Goal: Information Seeking & Learning: Learn about a topic

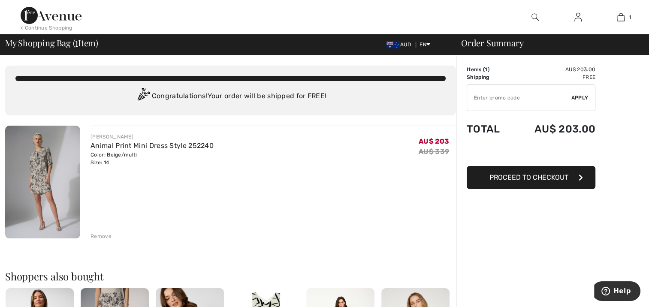
click at [36, 171] on img at bounding box center [42, 182] width 75 height 113
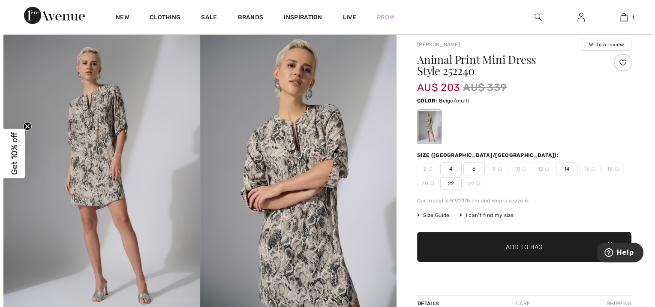
scroll to position [86, 0]
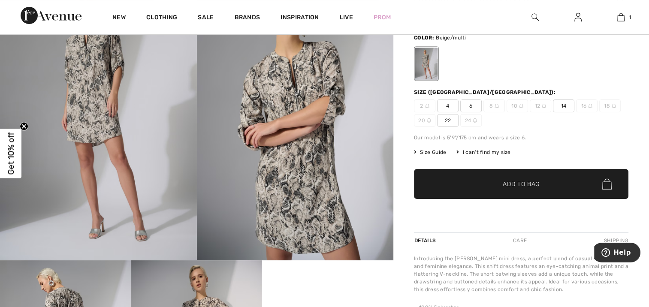
click at [307, 165] on img at bounding box center [295, 112] width 197 height 295
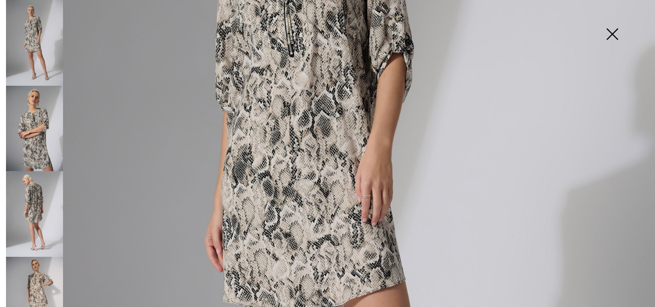
scroll to position [214, 0]
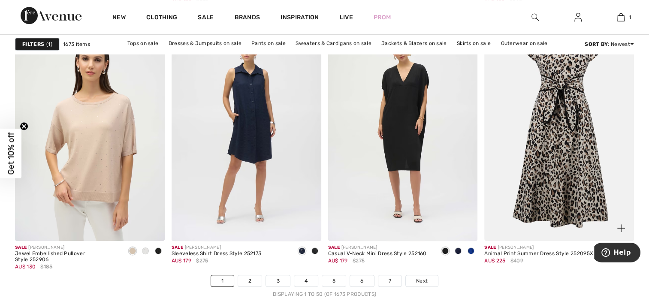
scroll to position [3902, 0]
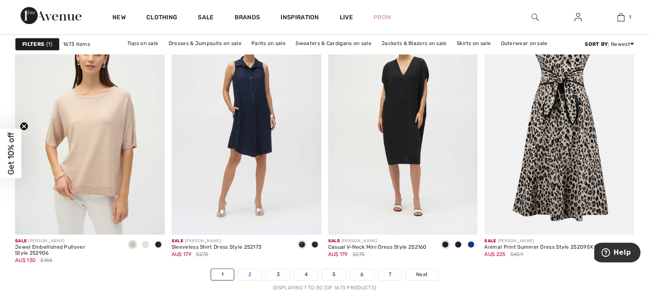
click at [245, 273] on link "2" at bounding box center [250, 274] width 24 height 11
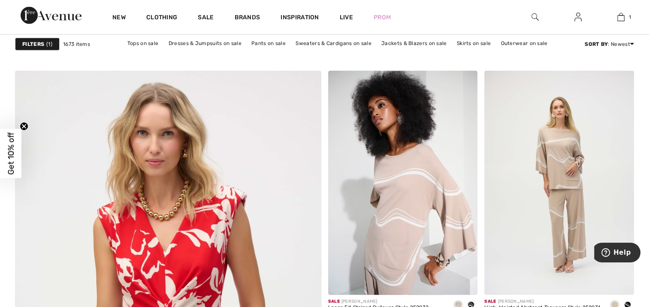
scroll to position [2187, 0]
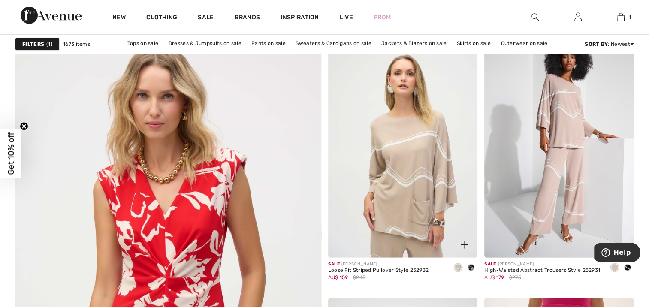
click at [402, 167] on img at bounding box center [403, 145] width 150 height 224
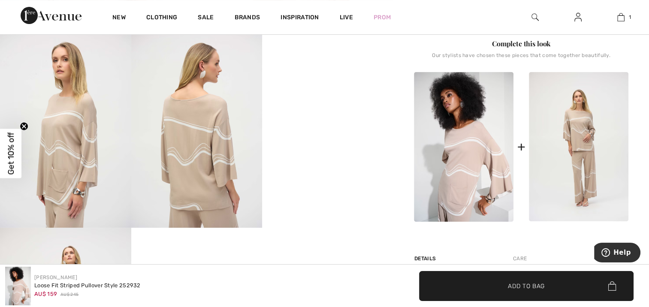
scroll to position [300, 0]
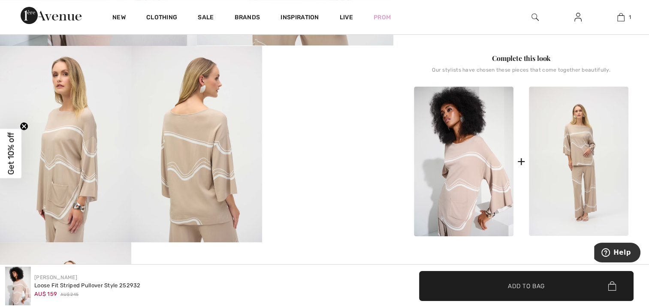
click at [584, 170] on img at bounding box center [578, 162] width 99 height 150
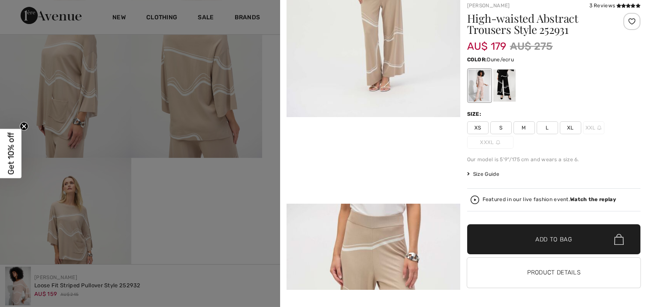
scroll to position [386, 0]
click at [570, 272] on button "Product Details" at bounding box center [554, 273] width 174 height 30
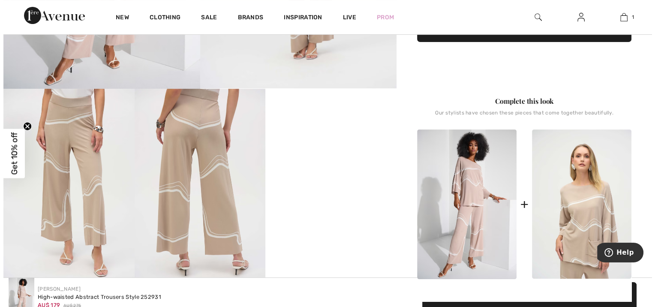
scroll to position [257, 0]
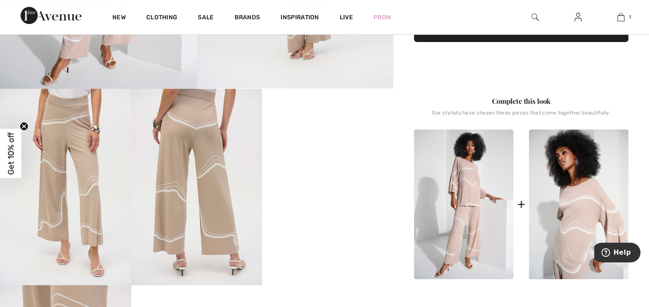
click at [69, 146] on img at bounding box center [65, 187] width 131 height 196
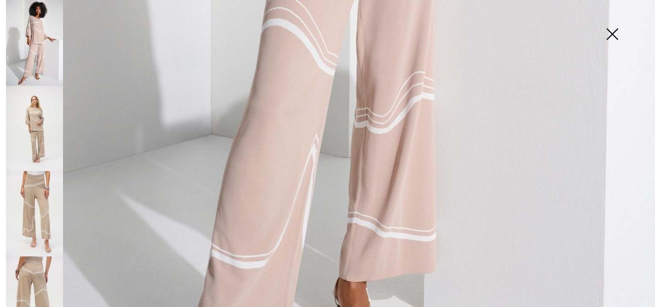
scroll to position [666, 0]
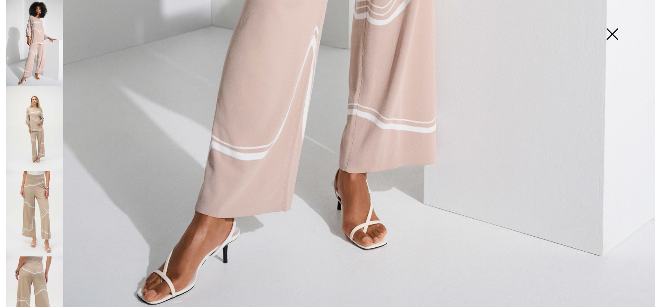
click at [33, 184] on img at bounding box center [34, 213] width 57 height 85
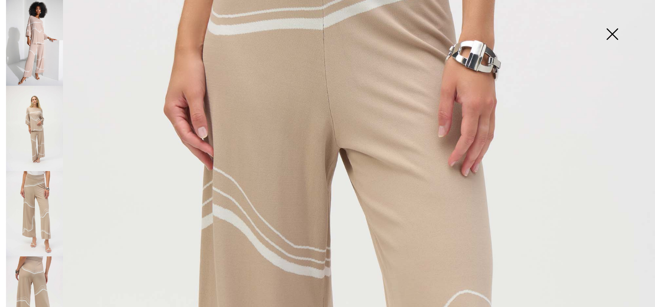
scroll to position [172, 0]
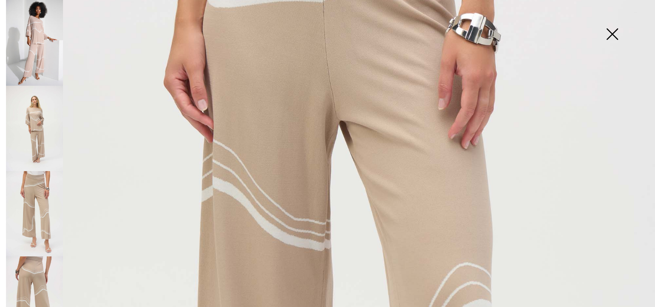
click at [35, 268] on img at bounding box center [34, 298] width 57 height 85
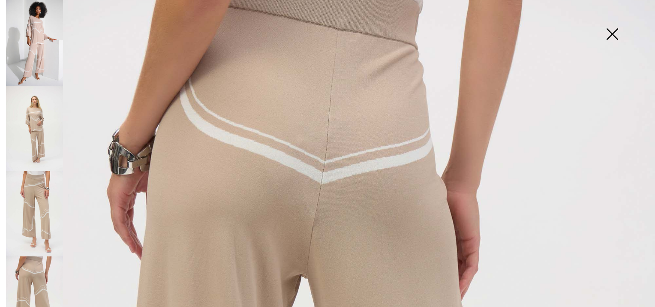
scroll to position [0, 0]
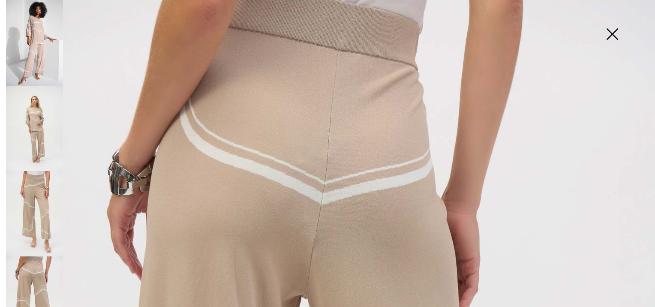
click at [41, 31] on img at bounding box center [34, 43] width 57 height 86
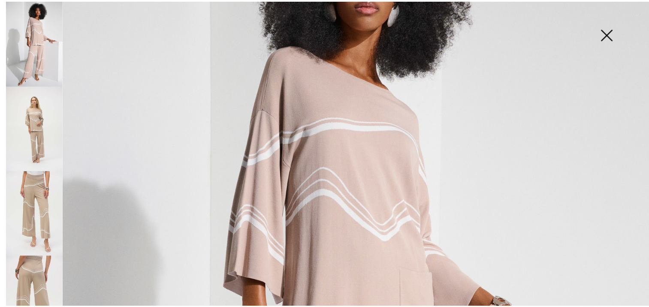
scroll to position [86, 0]
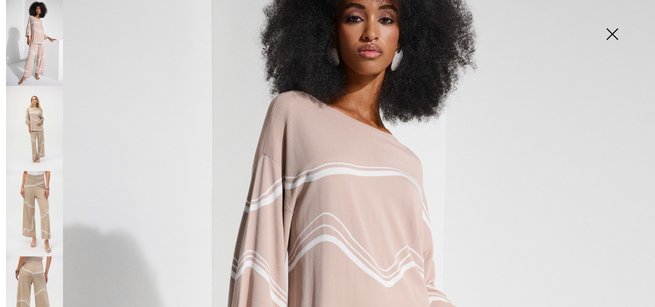
click at [611, 31] on img at bounding box center [612, 35] width 43 height 44
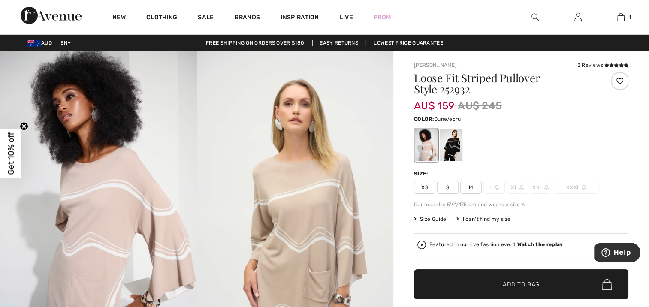
click at [473, 187] on span "M" at bounding box center [470, 187] width 21 height 13
click at [453, 145] on div at bounding box center [451, 145] width 22 height 32
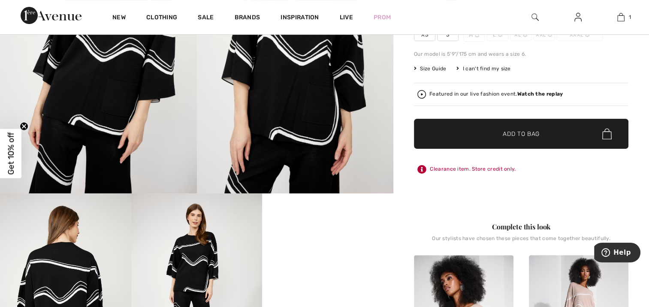
scroll to position [300, 0]
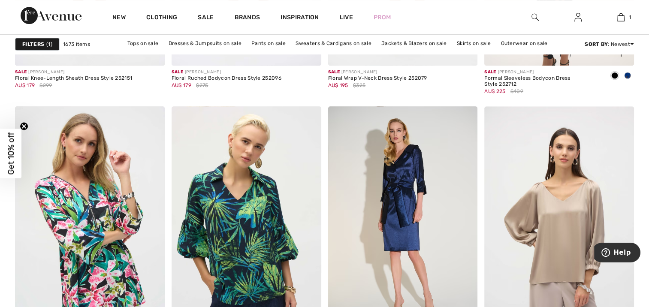
scroll to position [3945, 0]
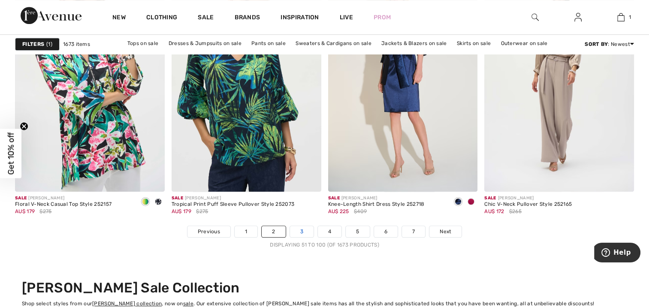
click at [298, 231] on link "3" at bounding box center [302, 231] width 24 height 11
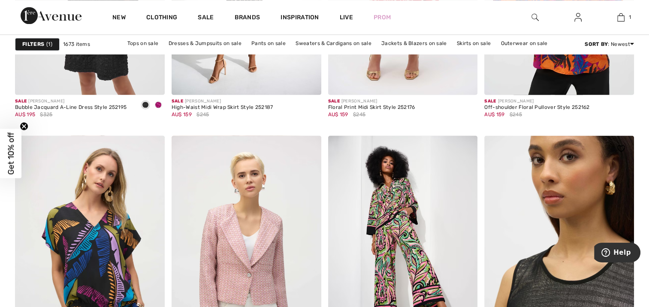
scroll to position [1501, 0]
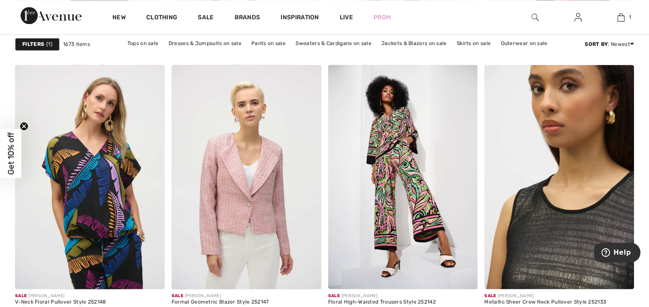
drag, startPoint x: 494, startPoint y: 171, endPoint x: 502, endPoint y: 193, distance: 23.7
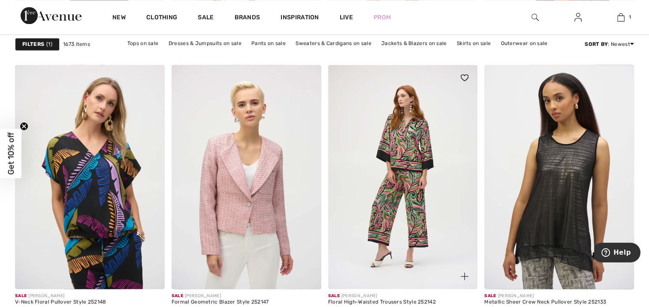
drag, startPoint x: 502, startPoint y: 193, endPoint x: 461, endPoint y: 148, distance: 60.4
click at [461, 148] on img at bounding box center [403, 177] width 150 height 224
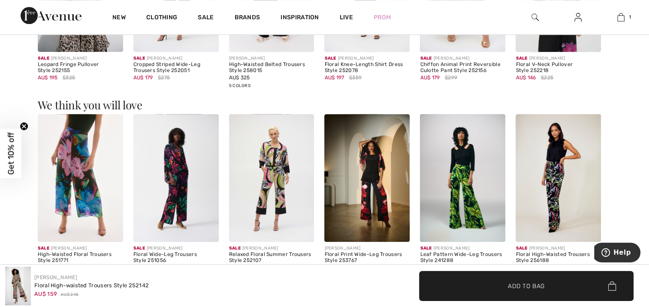
scroll to position [1115, 0]
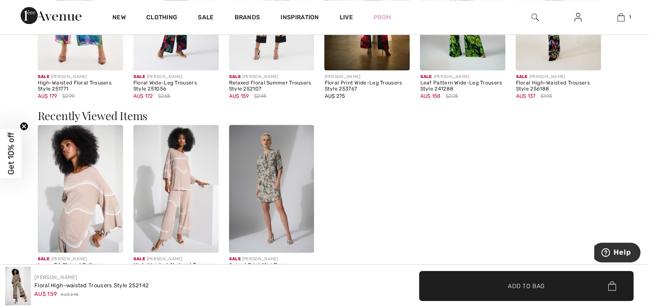
click at [271, 175] on img at bounding box center [271, 189] width 85 height 128
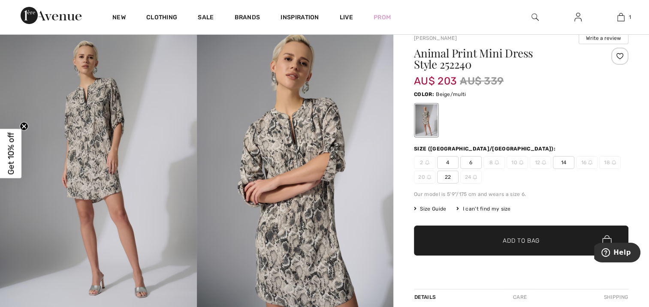
scroll to position [86, 0]
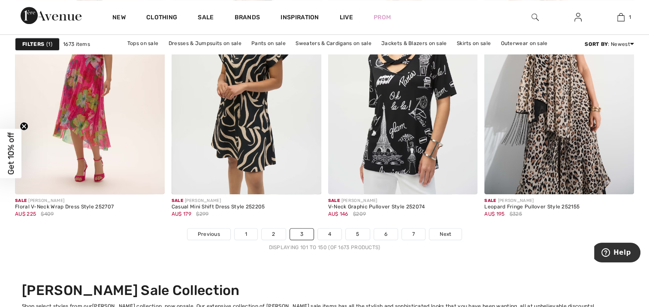
scroll to position [3988, 0]
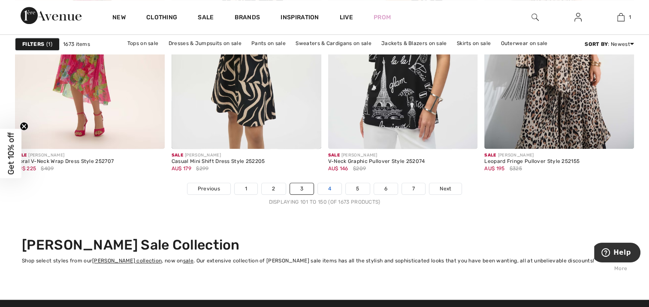
click at [329, 187] on link "4" at bounding box center [330, 188] width 24 height 11
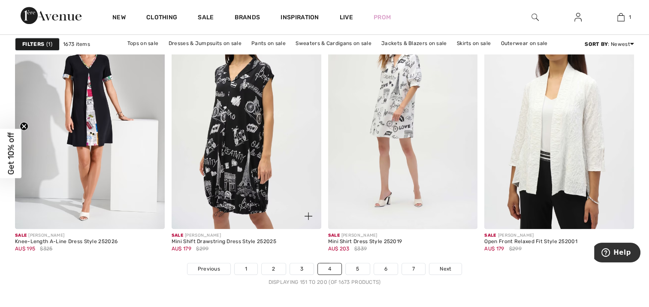
scroll to position [3859, 0]
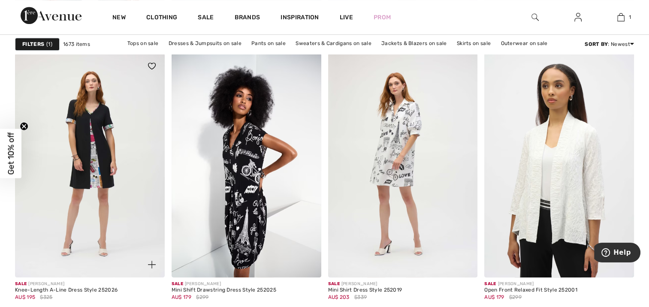
click at [84, 150] on img at bounding box center [90, 165] width 150 height 224
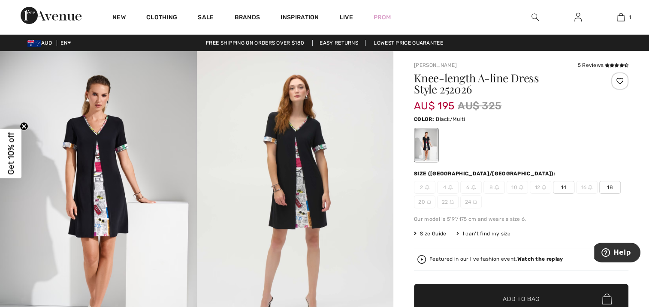
click at [104, 175] on img at bounding box center [98, 198] width 197 height 295
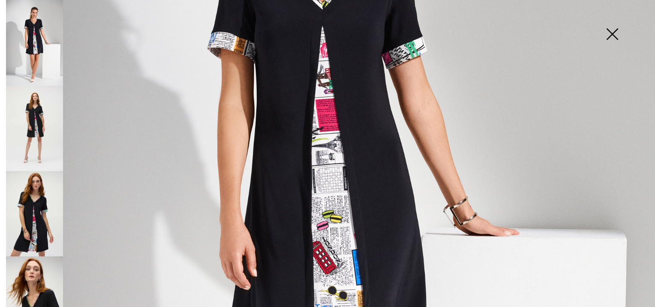
scroll to position [172, 0]
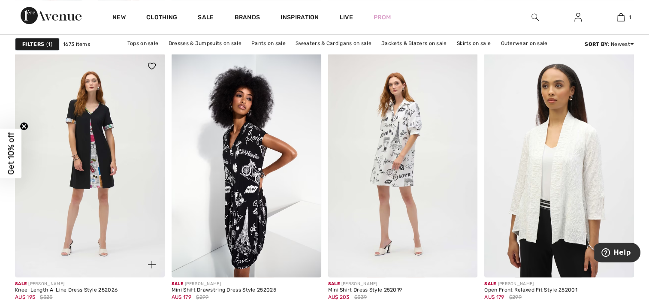
click at [82, 151] on img at bounding box center [90, 165] width 150 height 224
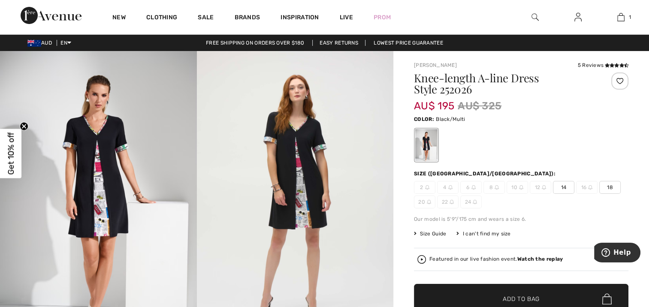
click at [565, 185] on span "14" at bounding box center [563, 187] width 21 height 13
click at [429, 233] on span "Size Guide" at bounding box center [430, 234] width 32 height 8
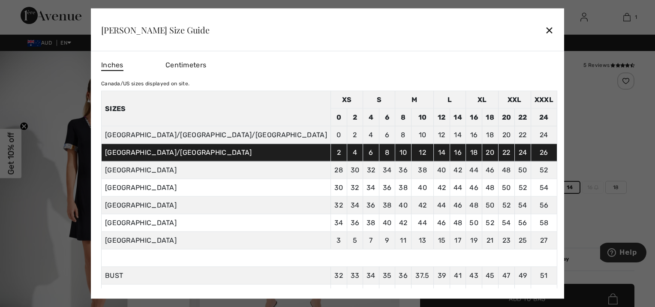
click at [545, 27] on div "✕" at bounding box center [549, 30] width 9 height 18
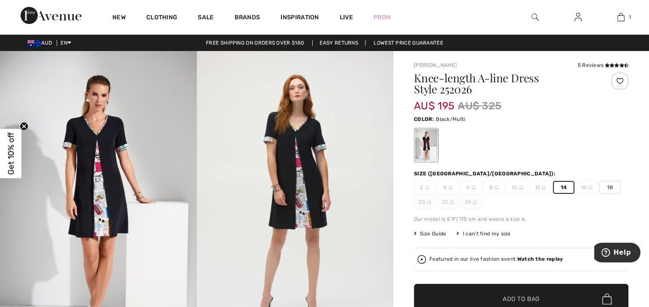
click at [431, 234] on span "Size Guide" at bounding box center [430, 234] width 32 height 8
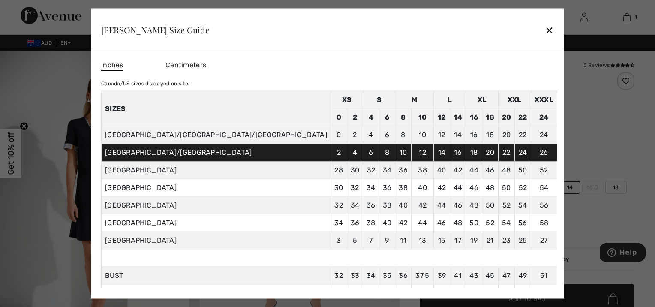
drag, startPoint x: 477, startPoint y: 28, endPoint x: 437, endPoint y: 2, distance: 48.4
click at [545, 26] on div "✕" at bounding box center [549, 30] width 9 height 18
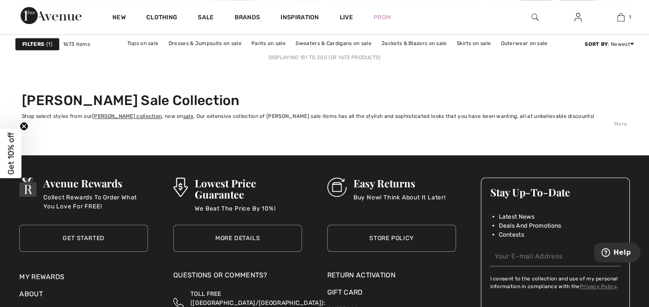
scroll to position [4031, 0]
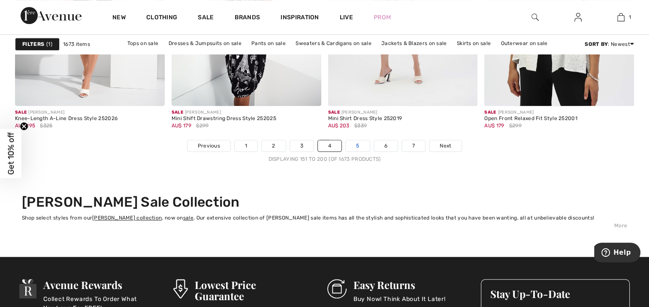
click at [358, 141] on link "5" at bounding box center [358, 145] width 24 height 11
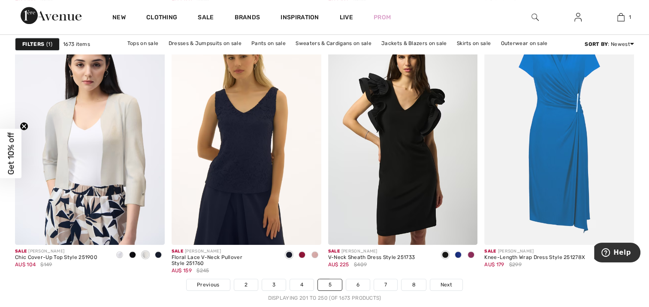
scroll to position [3902, 0]
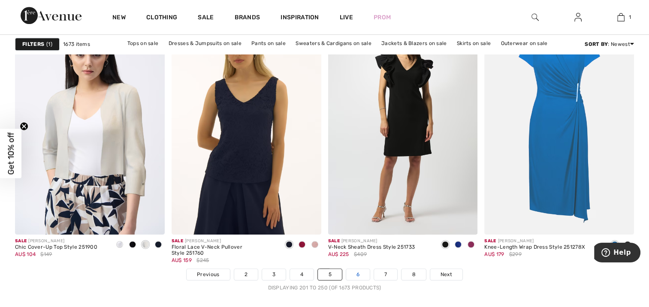
click at [355, 273] on link "6" at bounding box center [358, 274] width 24 height 11
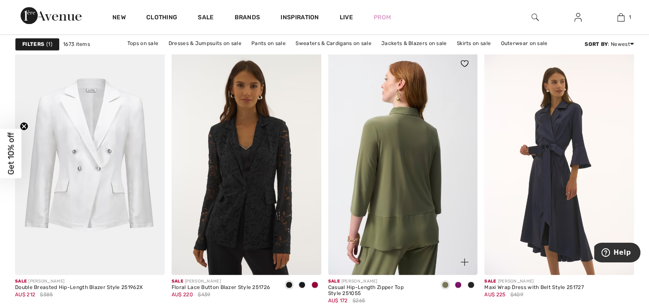
scroll to position [1286, 0]
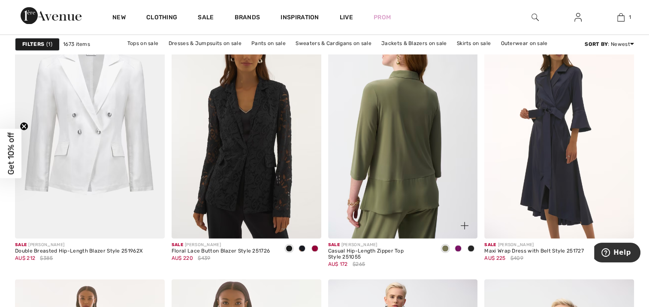
click at [400, 147] on img at bounding box center [403, 126] width 150 height 224
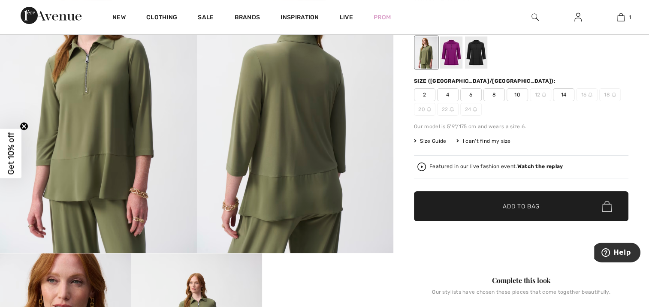
scroll to position [86, 0]
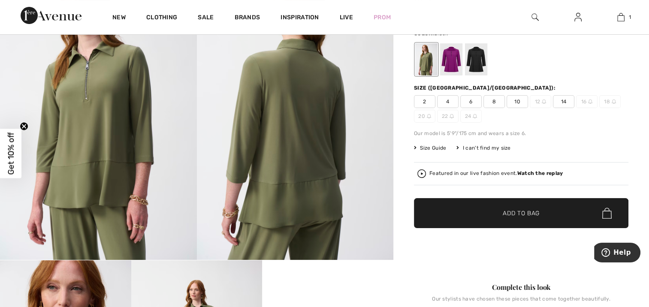
click at [478, 59] on div at bounding box center [476, 59] width 22 height 32
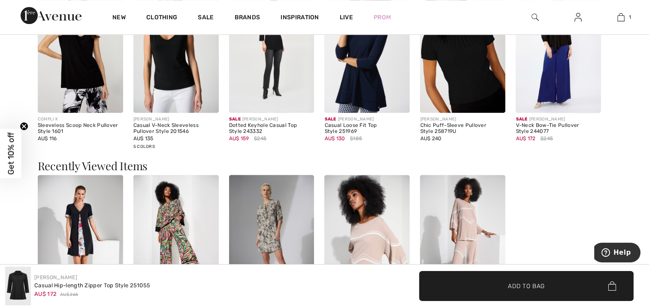
scroll to position [901, 0]
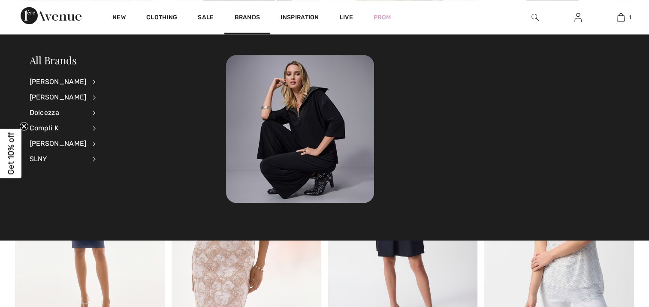
scroll to position [1458, 0]
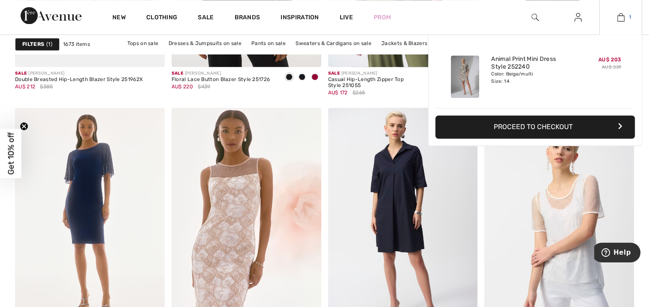
click at [625, 19] on link "1" at bounding box center [620, 17] width 42 height 10
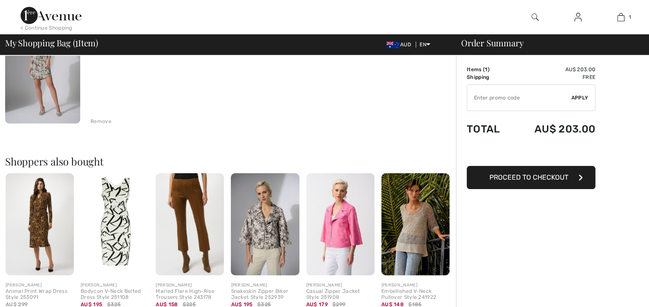
scroll to position [214, 0]
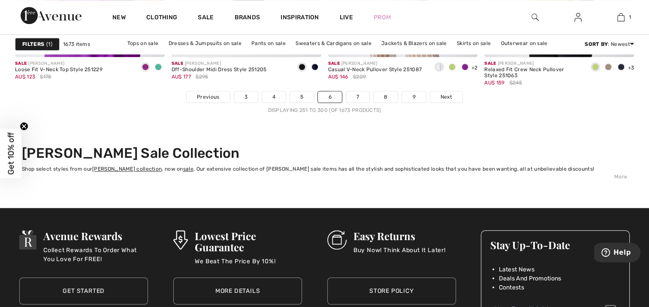
scroll to position [4117, 0]
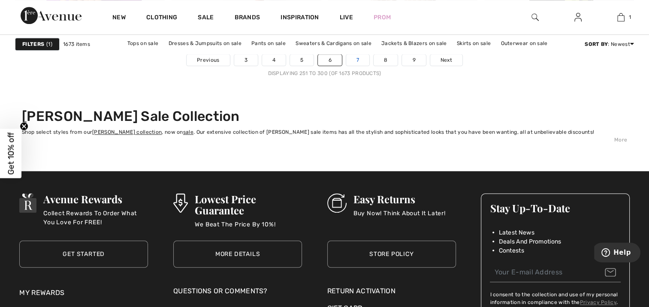
click at [359, 59] on link "7" at bounding box center [357, 59] width 23 height 11
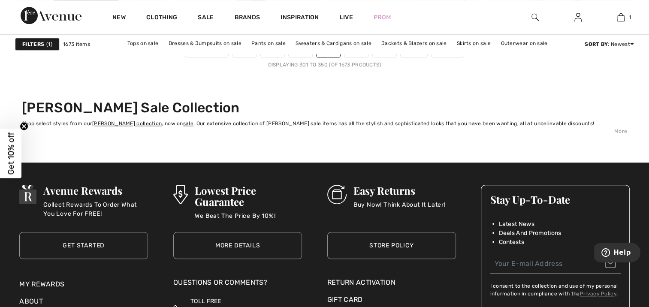
scroll to position [4074, 0]
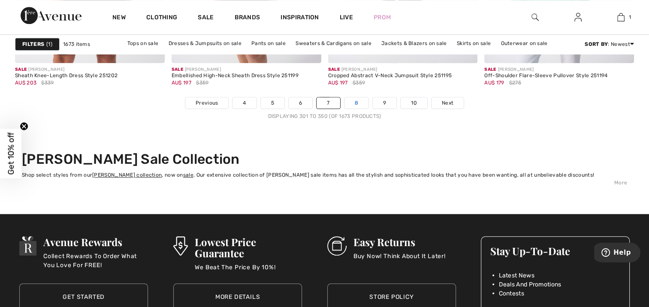
click at [357, 98] on link "8" at bounding box center [356, 102] width 24 height 11
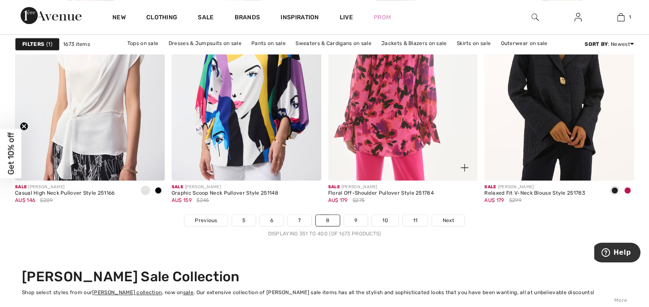
scroll to position [4074, 0]
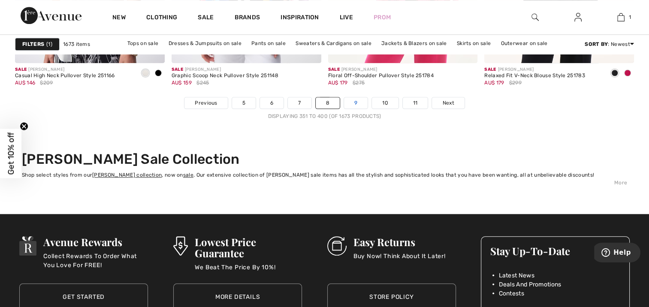
click at [354, 101] on link "9" at bounding box center [356, 102] width 24 height 11
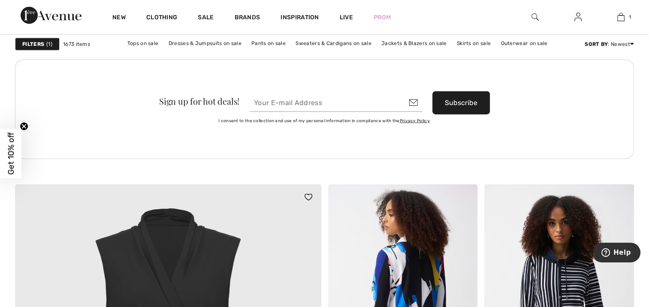
scroll to position [2144, 0]
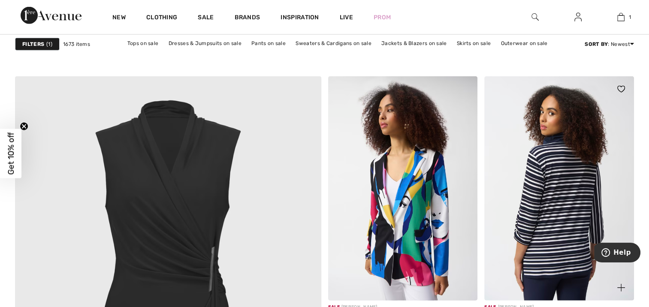
click at [568, 197] on img at bounding box center [559, 188] width 150 height 224
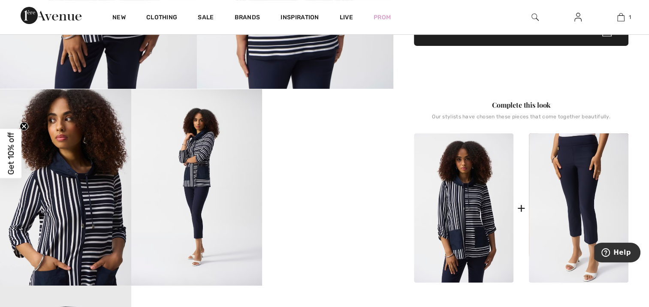
scroll to position [257, 0]
click at [320, 154] on video "Your browser does not support the video tag." at bounding box center [327, 122] width 131 height 66
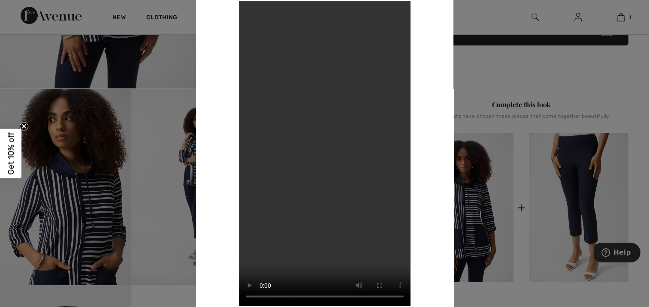
click at [480, 217] on div at bounding box center [324, 153] width 649 height 307
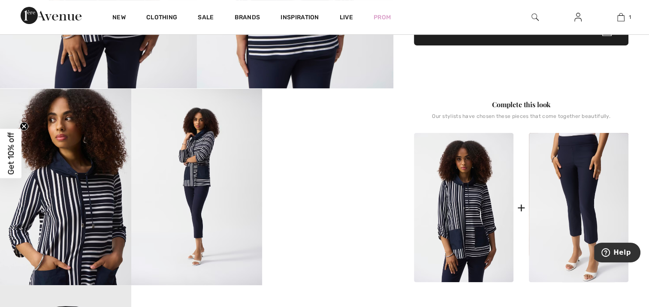
click at [461, 205] on img at bounding box center [463, 207] width 99 height 149
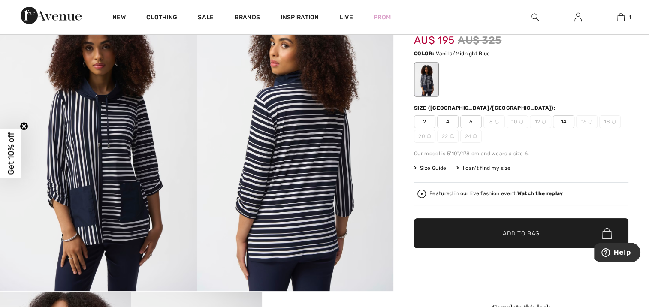
scroll to position [0, 0]
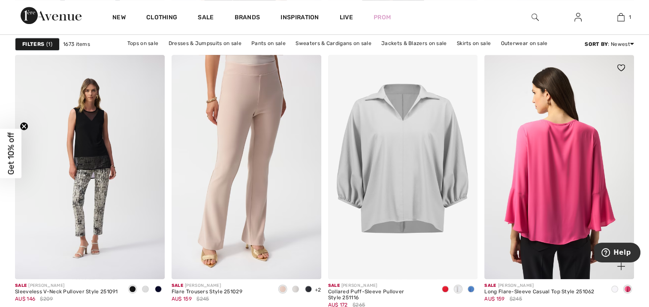
scroll to position [3945, 0]
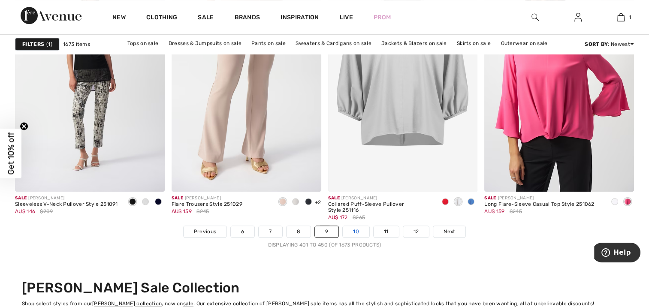
click at [355, 229] on link "10" at bounding box center [356, 231] width 27 height 11
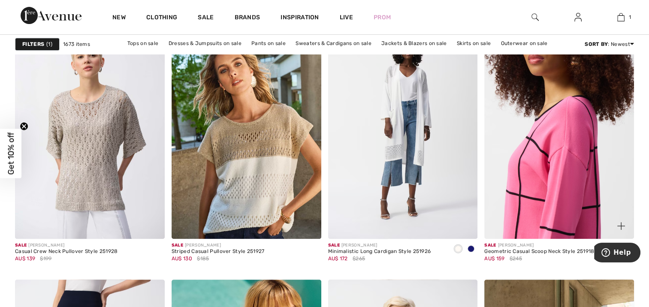
scroll to position [3645, 0]
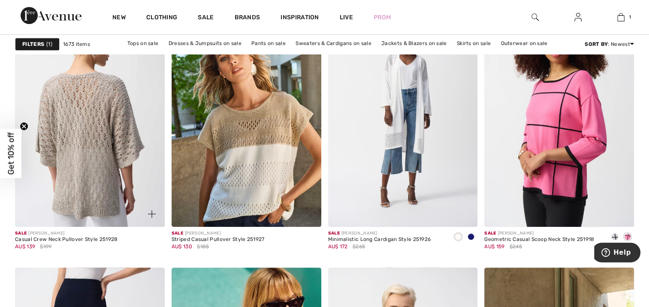
click at [83, 149] on img at bounding box center [90, 115] width 150 height 224
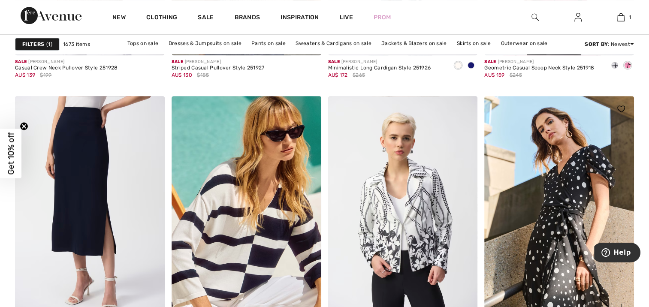
scroll to position [3988, 0]
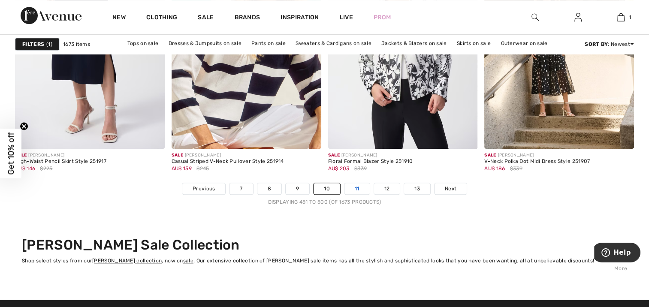
click at [356, 186] on link "11" at bounding box center [356, 188] width 25 height 11
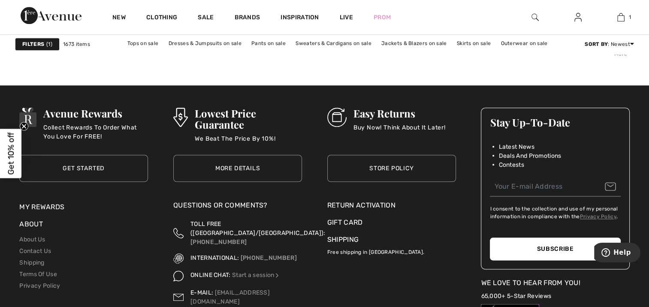
scroll to position [4031, 0]
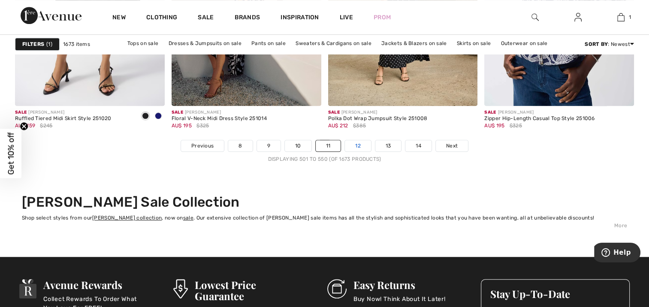
click at [358, 144] on link "12" at bounding box center [358, 145] width 26 height 11
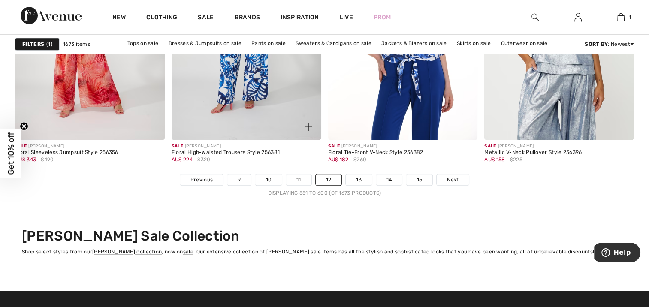
scroll to position [3988, 0]
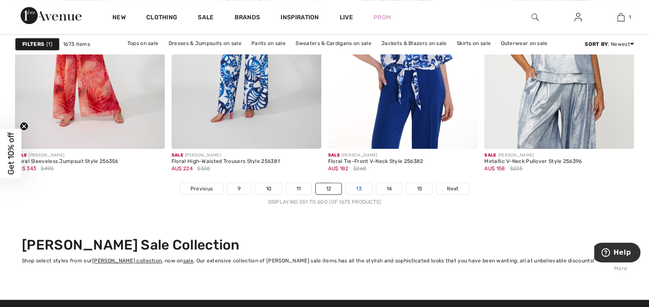
click at [358, 187] on link "13" at bounding box center [359, 188] width 26 height 11
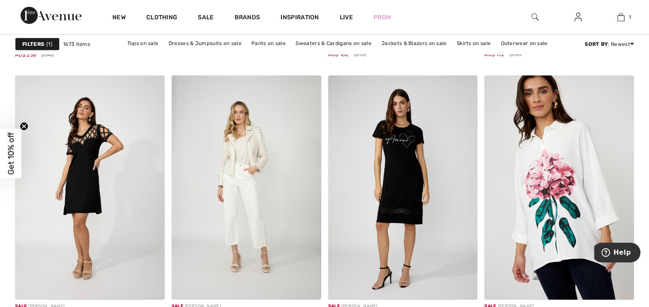
scroll to position [2744, 0]
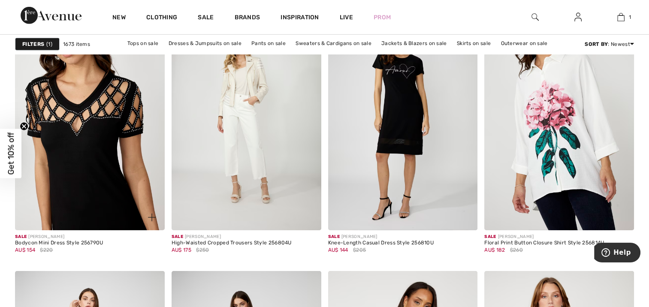
click at [72, 145] on img at bounding box center [90, 118] width 150 height 224
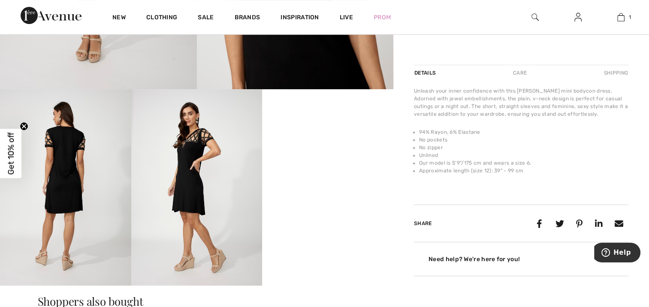
scroll to position [257, 0]
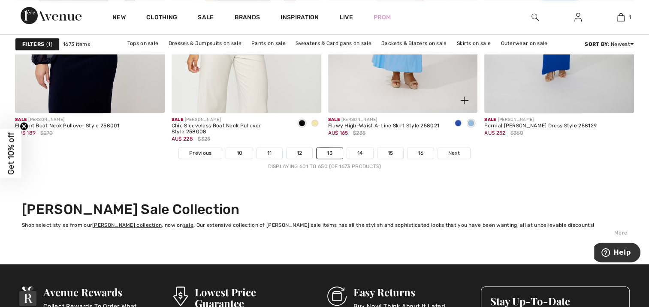
scroll to position [4074, 0]
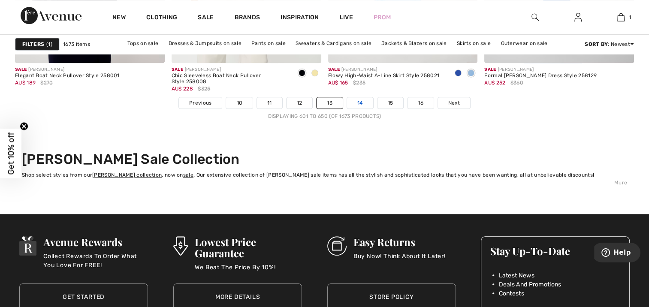
click at [359, 102] on link "14" at bounding box center [360, 102] width 26 height 11
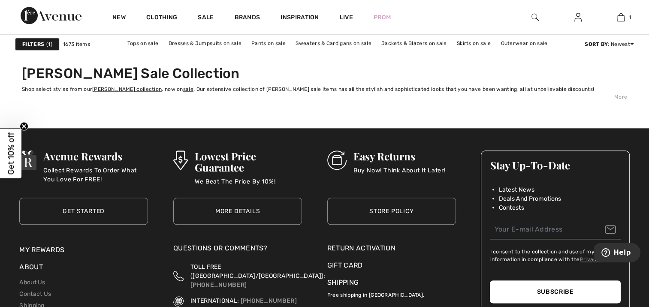
scroll to position [4031, 0]
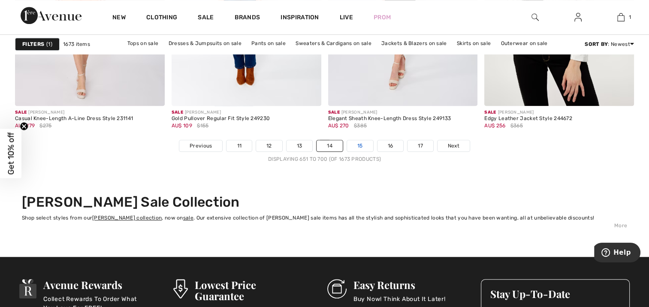
click at [359, 145] on link "15" at bounding box center [360, 145] width 26 height 11
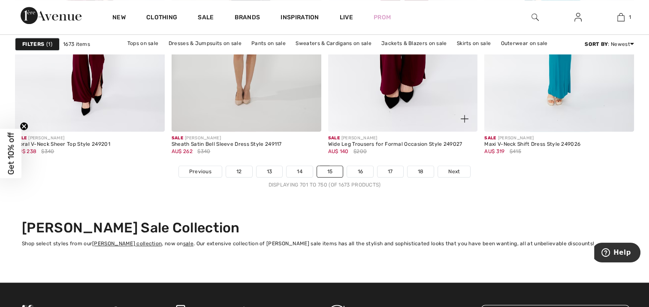
scroll to position [4031, 0]
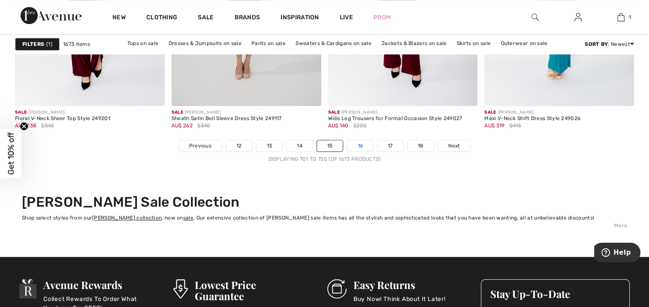
click at [359, 144] on link "16" at bounding box center [360, 145] width 26 height 11
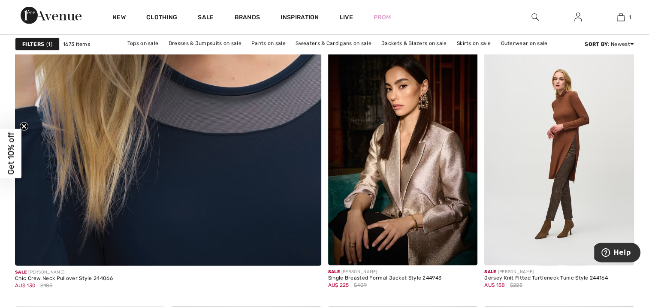
scroll to position [2659, 0]
